Goal: Task Accomplishment & Management: Use online tool/utility

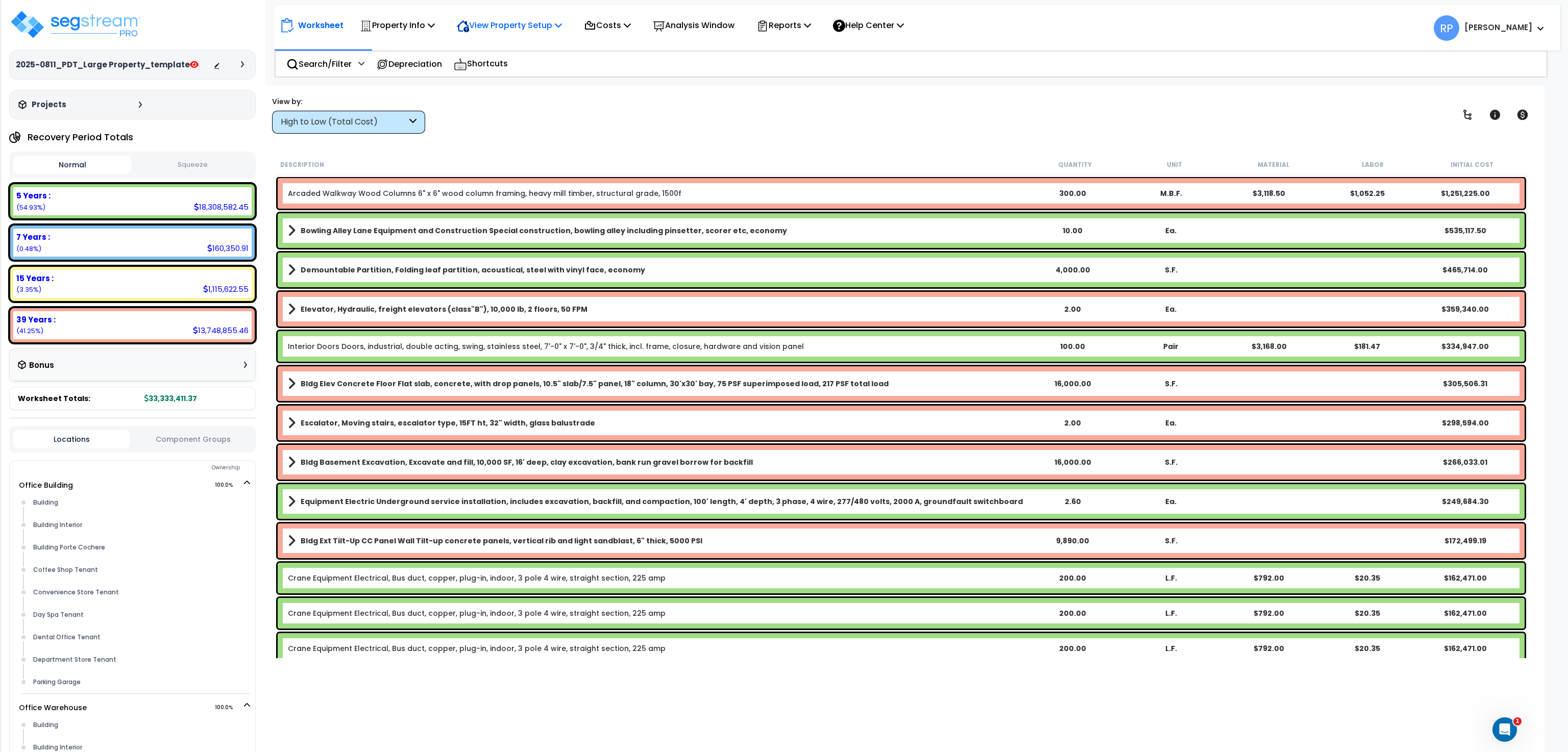
click at [516, 26] on p "View Property Setup" at bounding box center [509, 25] width 106 height 14
click at [423, 32] on p "Property Info" at bounding box center [397, 25] width 75 height 14
click at [381, 106] on link "Clone property" at bounding box center [405, 112] width 101 height 21
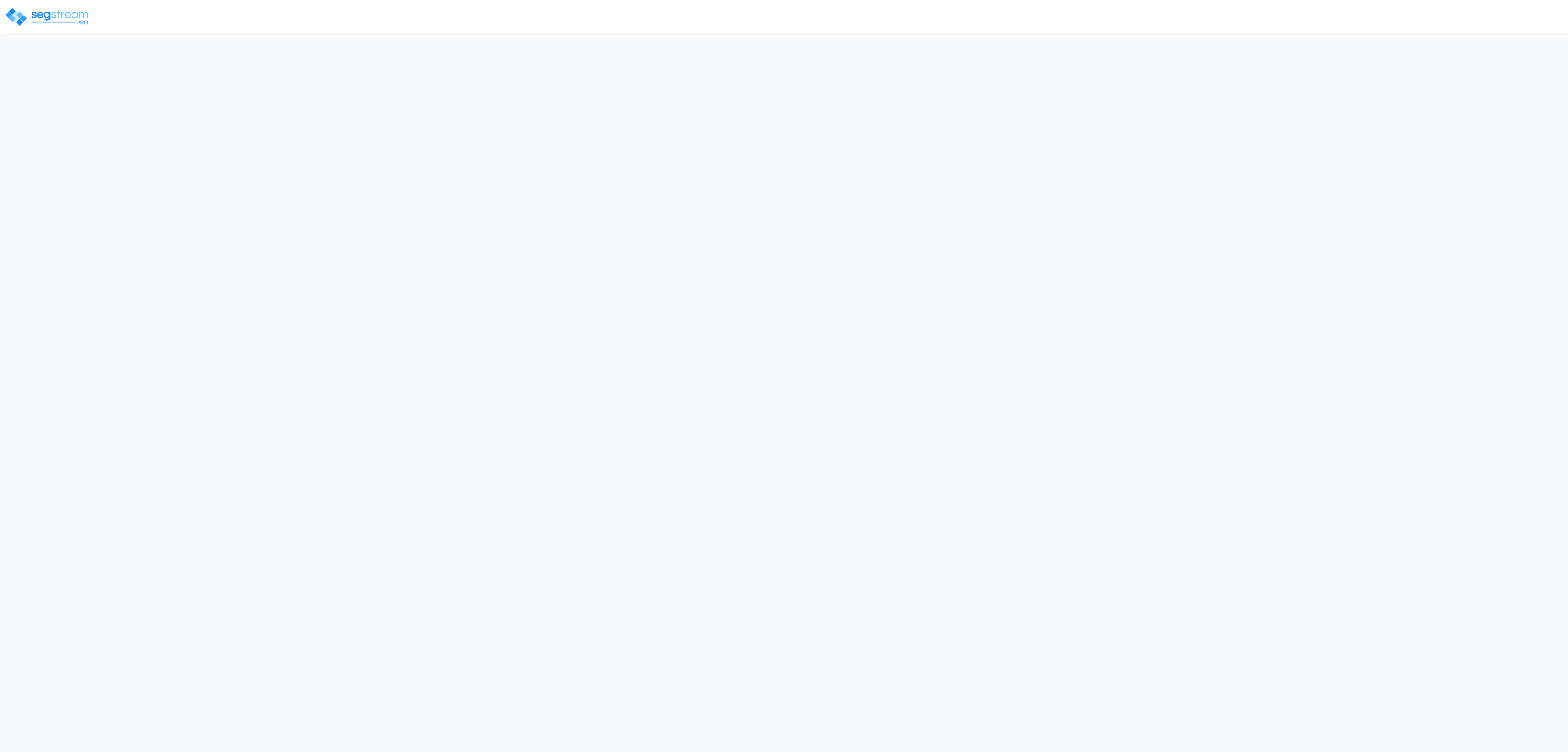
select select "2025"
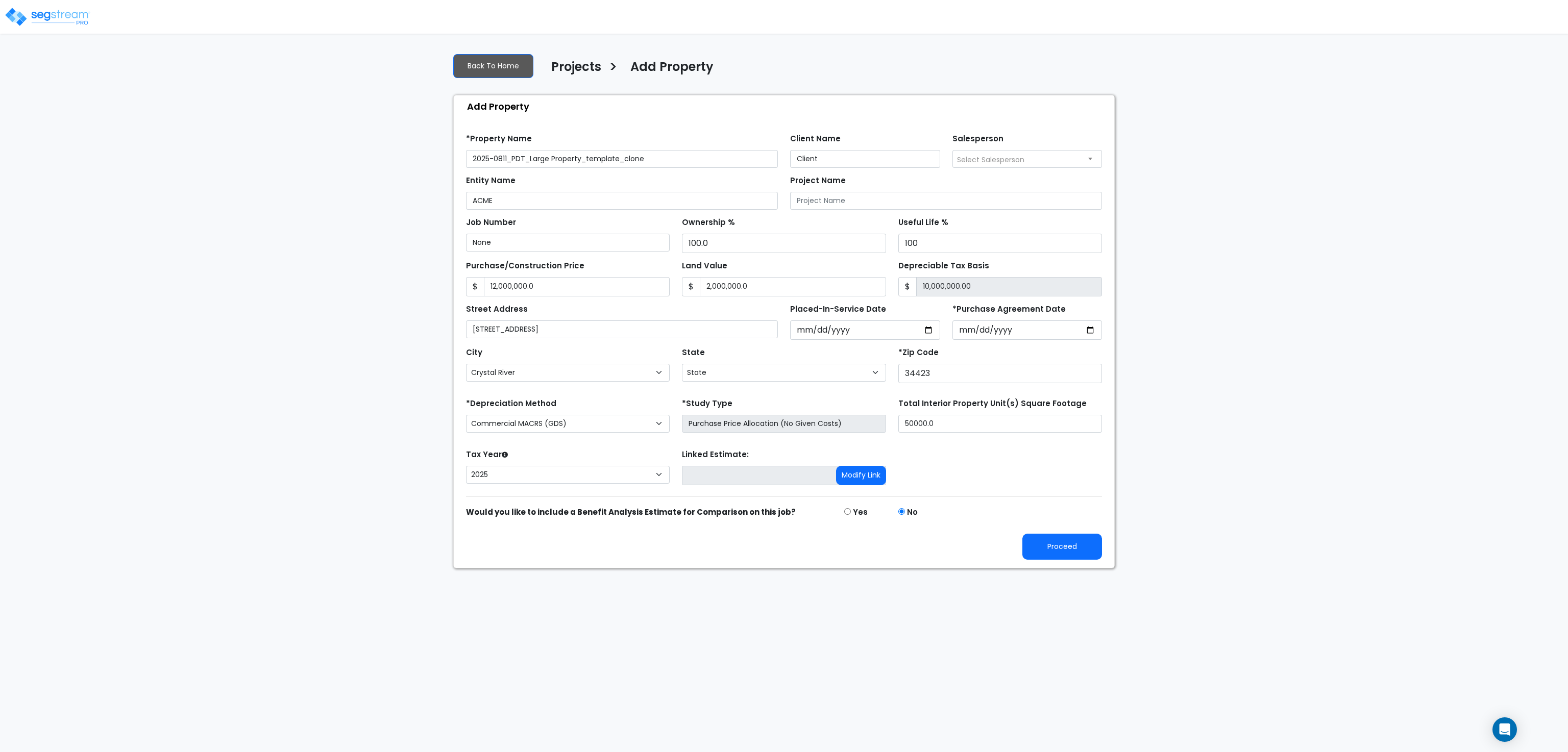
select select "FL"
click at [1085, 552] on button "Proceed" at bounding box center [1062, 548] width 80 height 26
type input "12000000"
type input "2000000"
